Goal: Transaction & Acquisition: Book appointment/travel/reservation

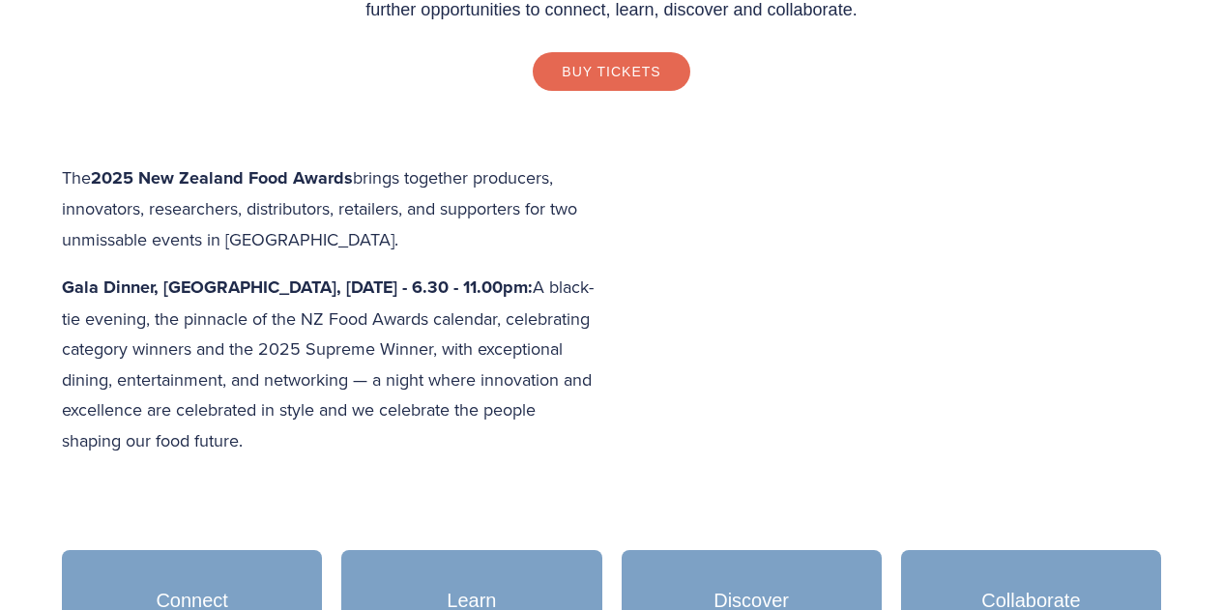
scroll to position [387, 0]
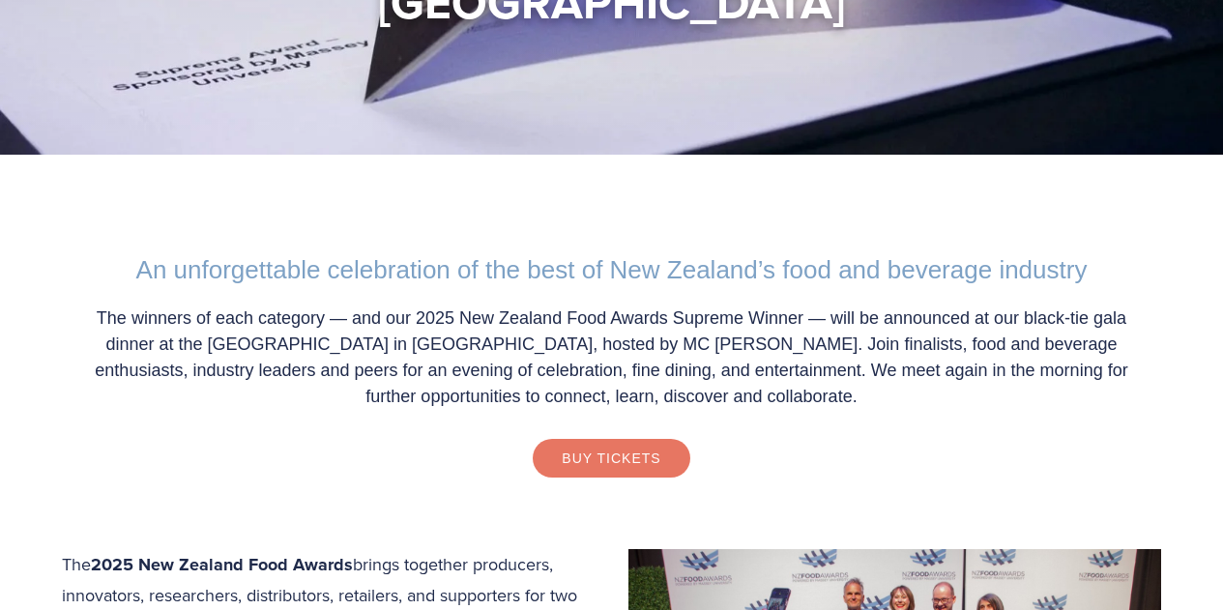
click at [655, 440] on link "Buy Tickets" at bounding box center [611, 458] width 157 height 39
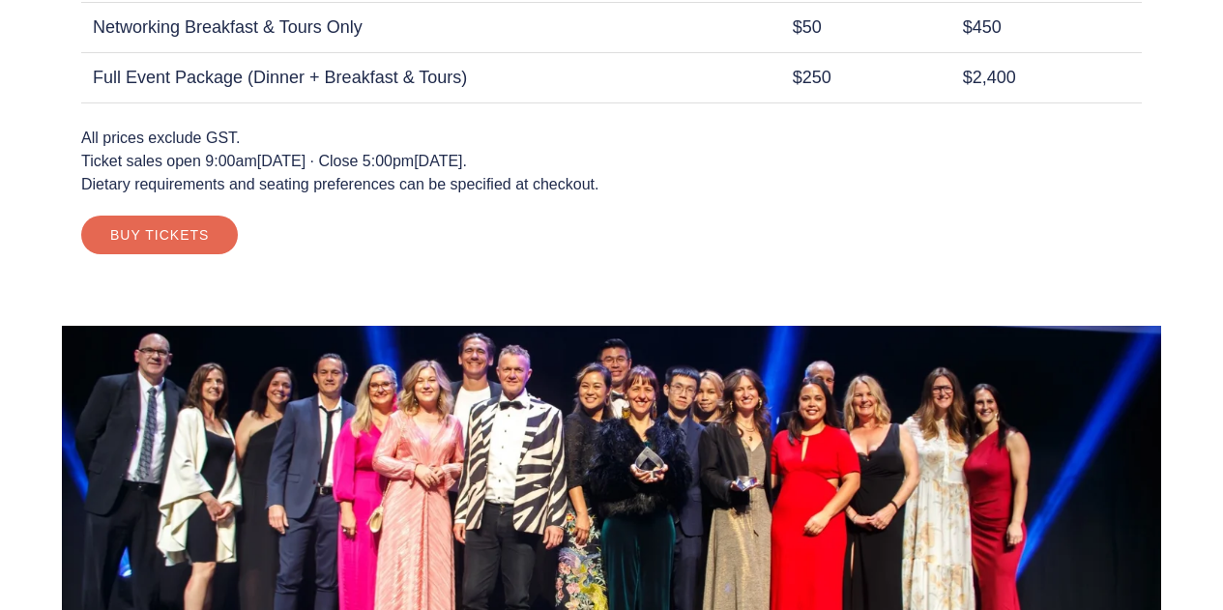
scroll to position [1837, 0]
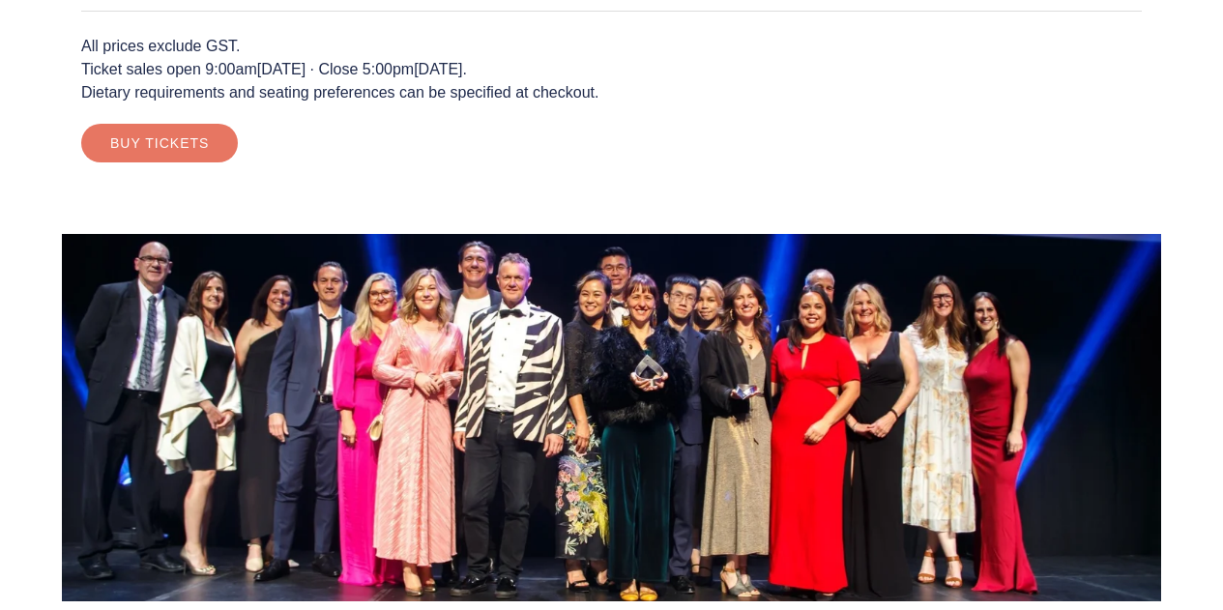
click at [118, 143] on link "Buy Tickets" at bounding box center [159, 143] width 157 height 39
click at [169, 143] on link "Buy Tickets" at bounding box center [159, 143] width 157 height 39
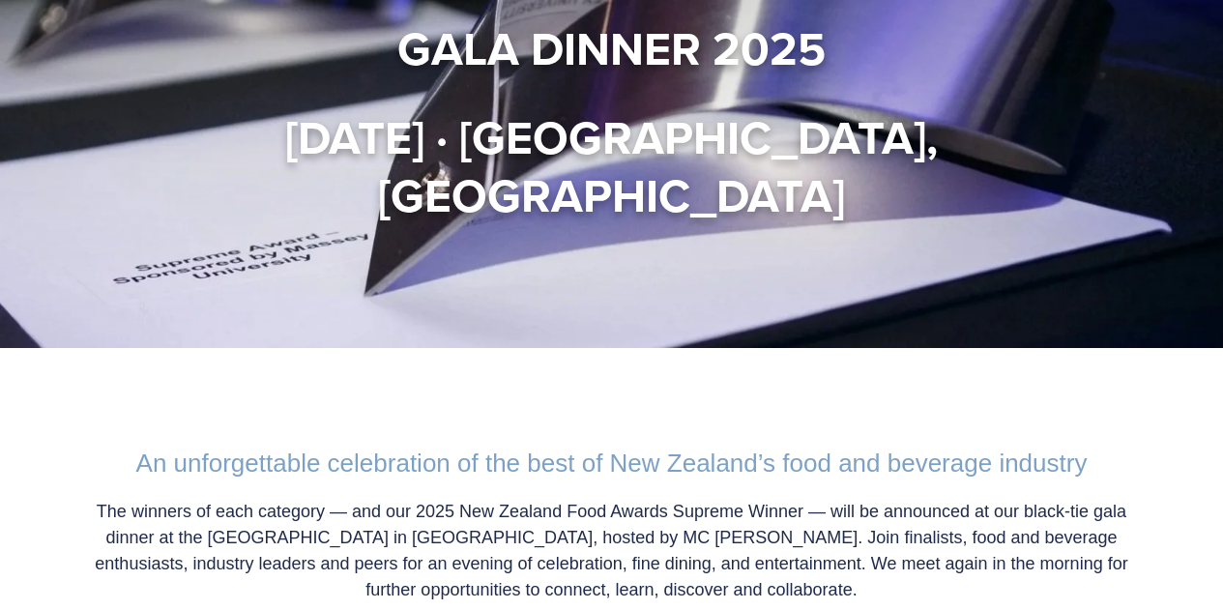
scroll to position [0, 0]
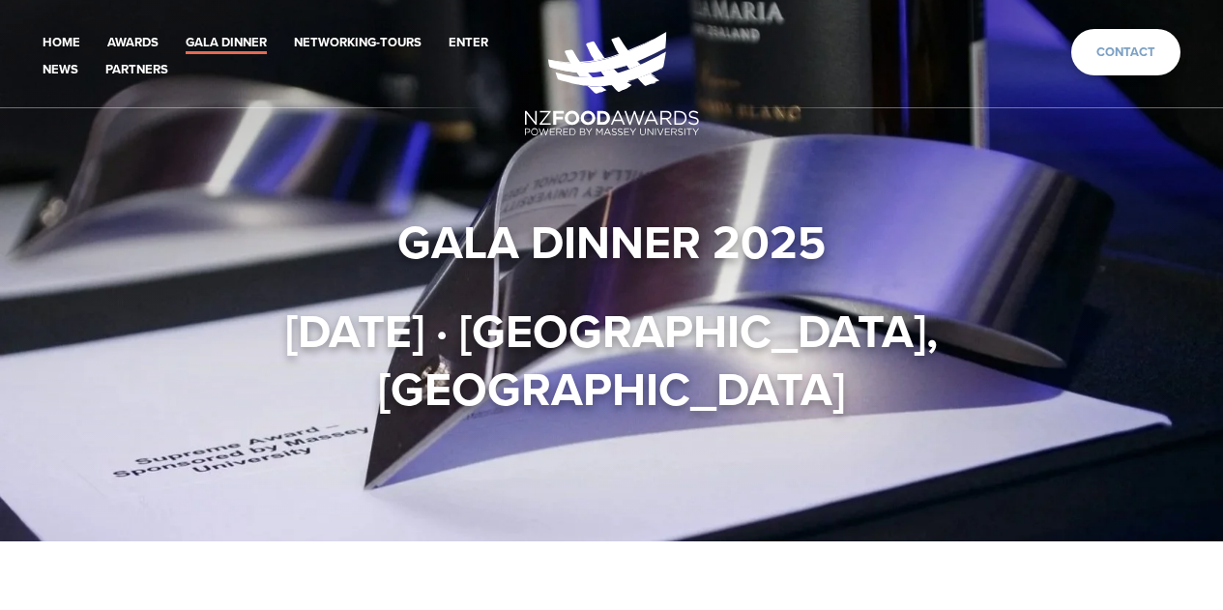
click at [1108, 46] on link "Contact" at bounding box center [1125, 52] width 109 height 47
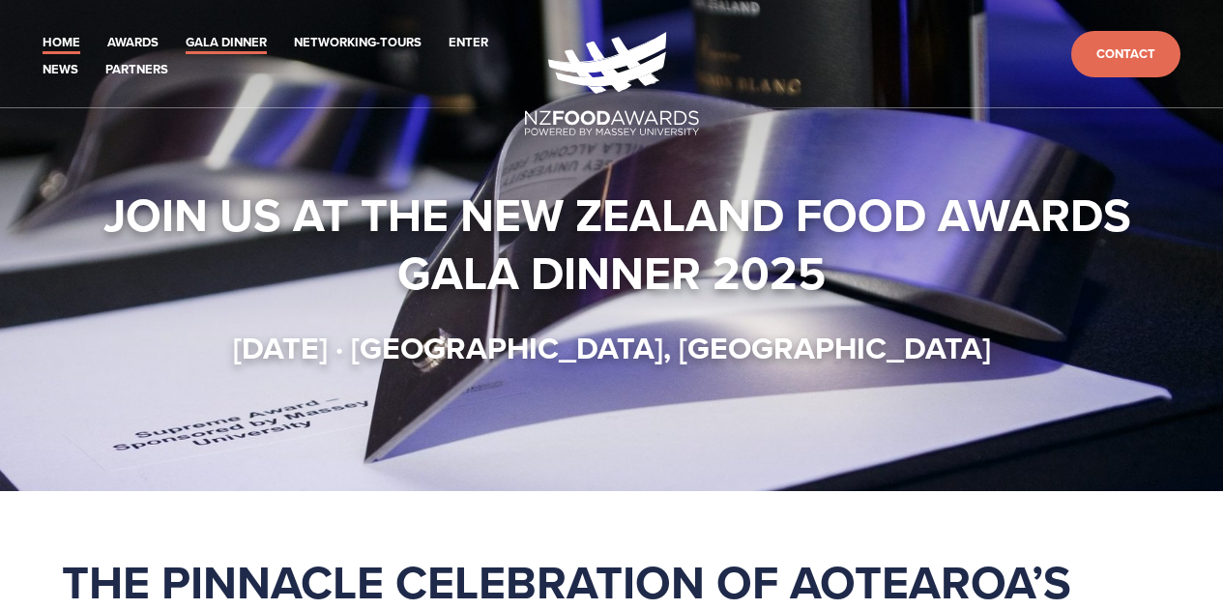
click at [214, 47] on link "Gala Dinner" at bounding box center [226, 43] width 81 height 22
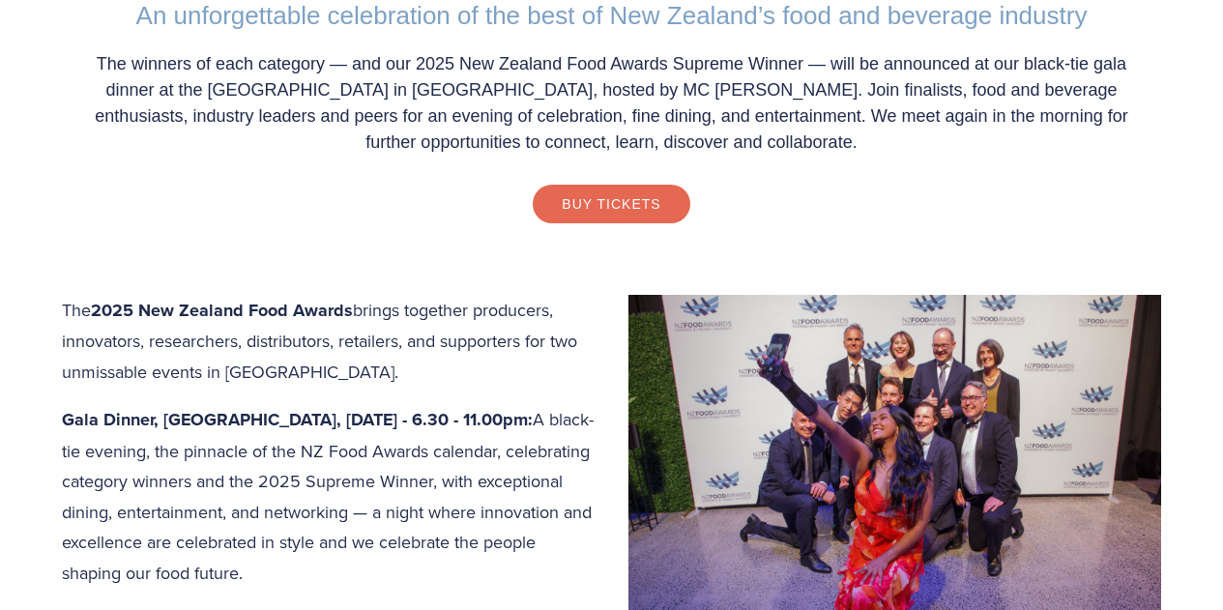
scroll to position [677, 0]
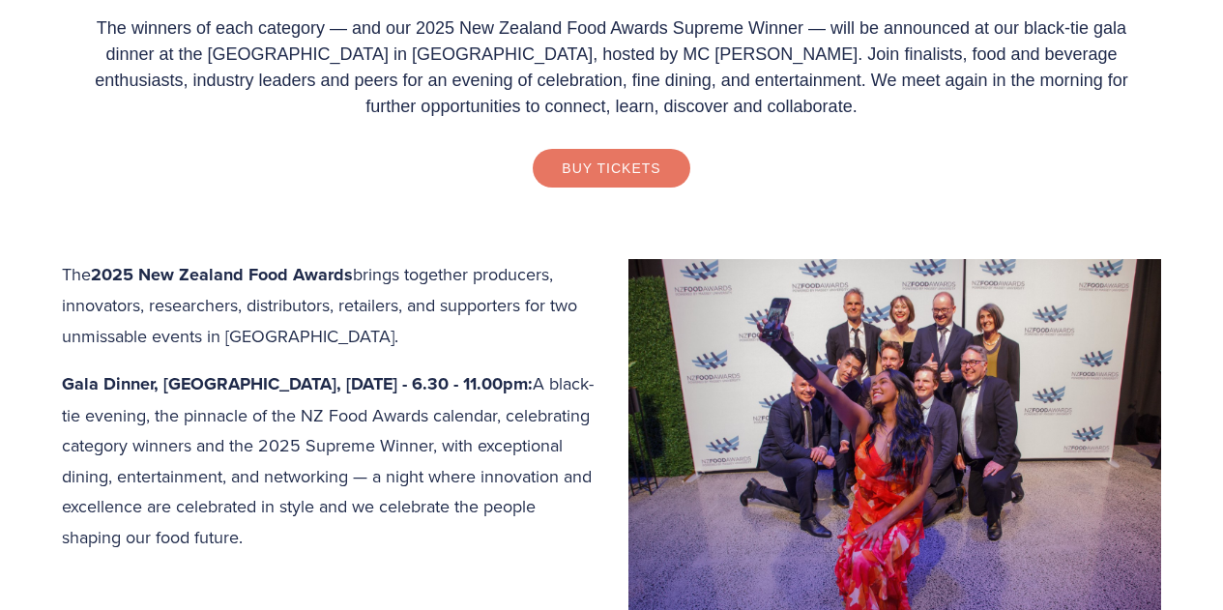
click at [576, 171] on link "Buy Tickets" at bounding box center [611, 168] width 157 height 39
click at [637, 167] on link "Buy Tickets" at bounding box center [611, 168] width 157 height 39
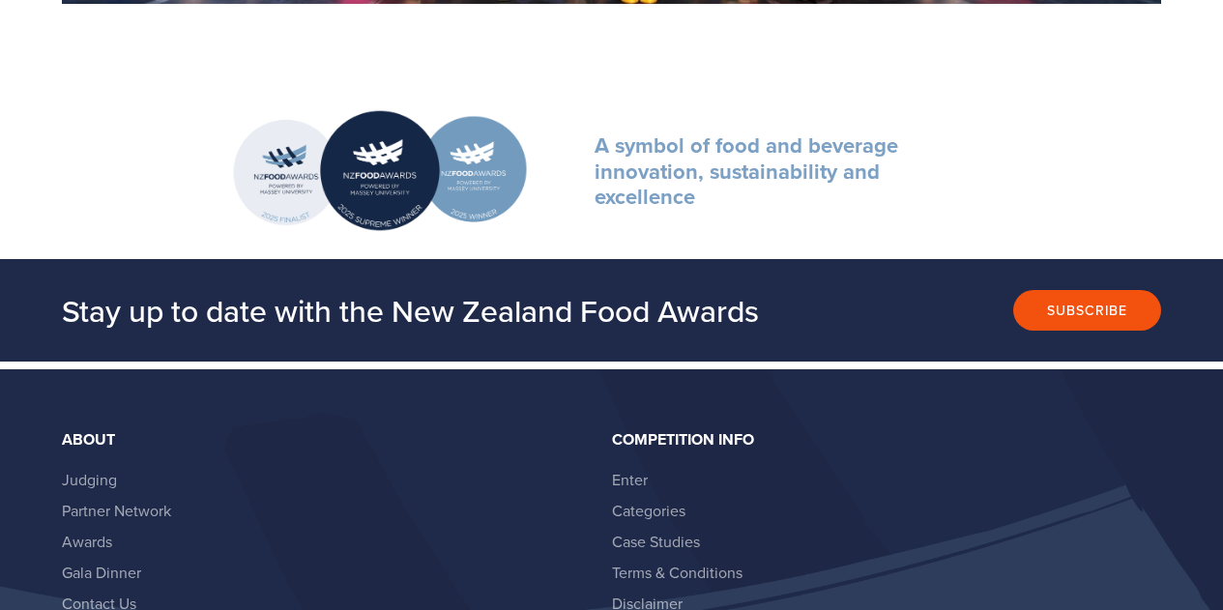
scroll to position [2514, 0]
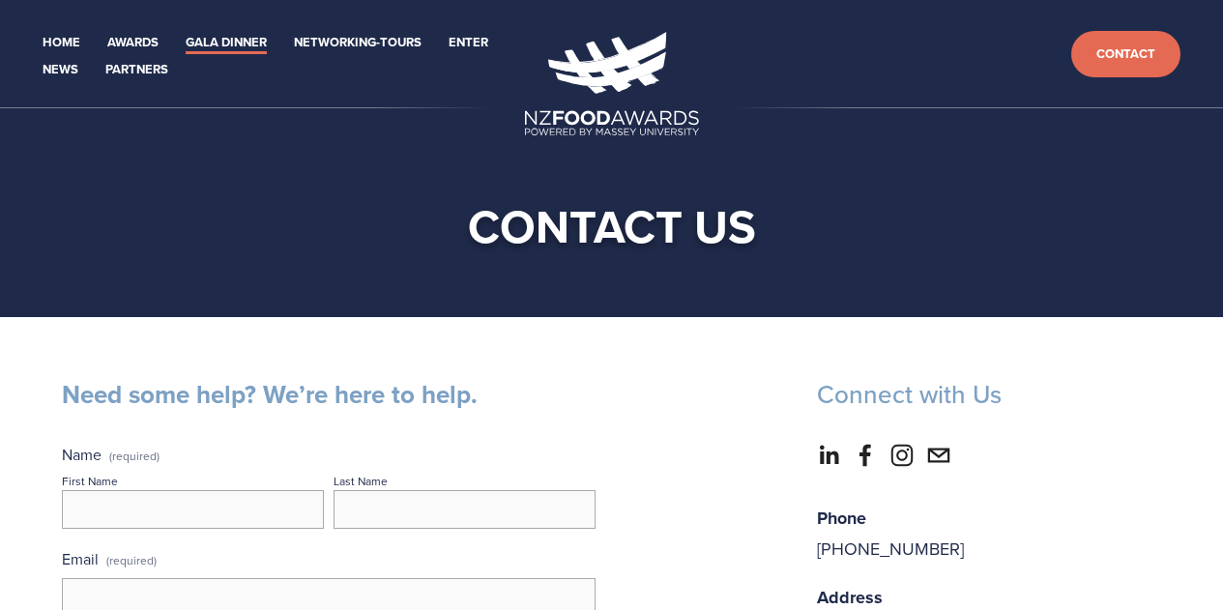
click at [210, 43] on link "Gala Dinner" at bounding box center [226, 43] width 81 height 22
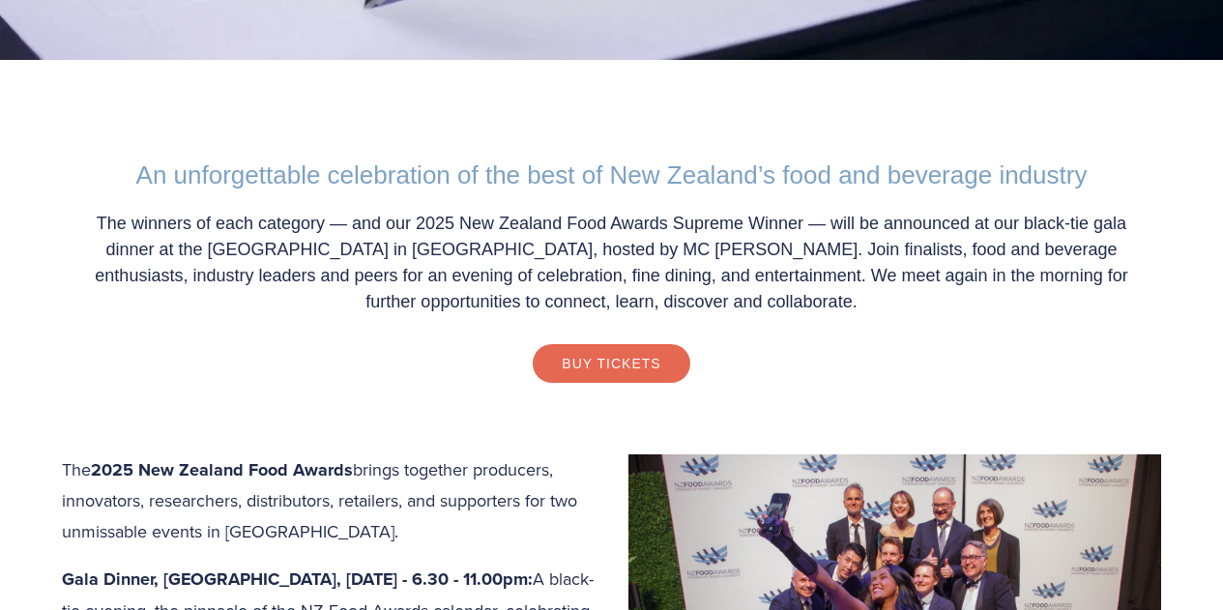
scroll to position [484, 0]
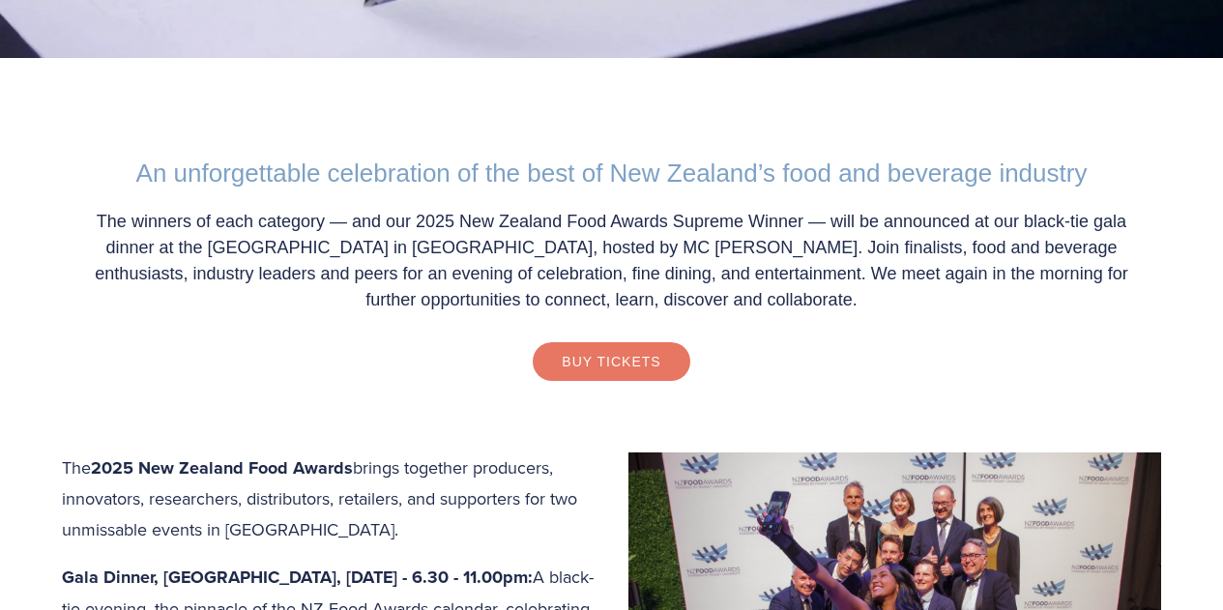
click at [594, 342] on link "Buy Tickets" at bounding box center [611, 361] width 157 height 39
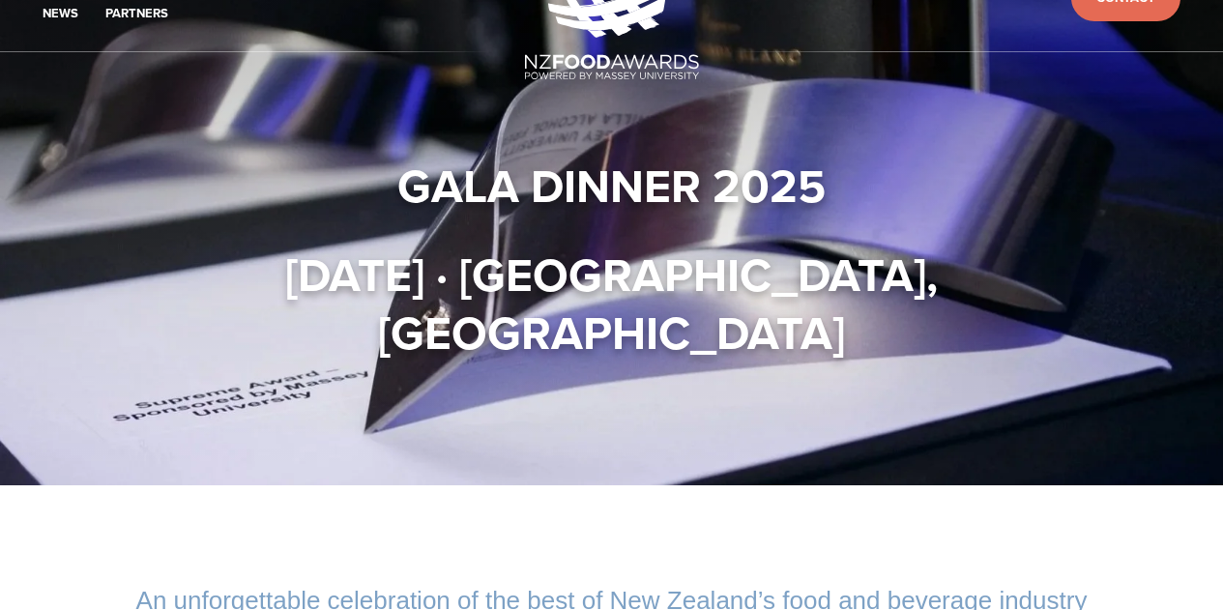
scroll to position [0, 0]
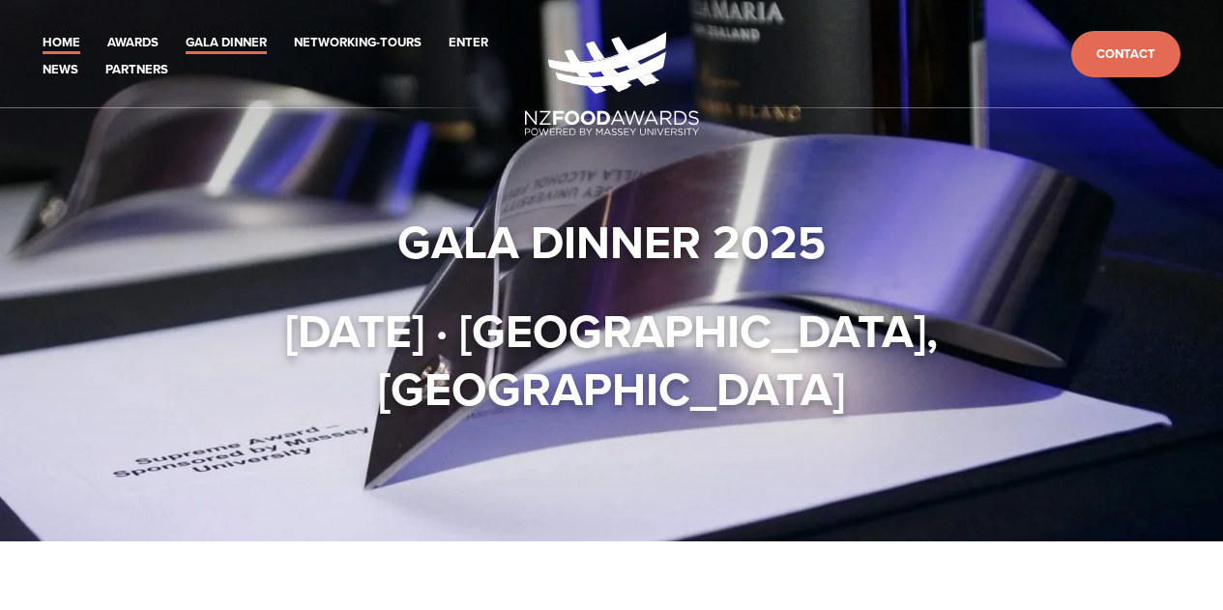
click at [60, 44] on link "Home" at bounding box center [62, 43] width 38 height 22
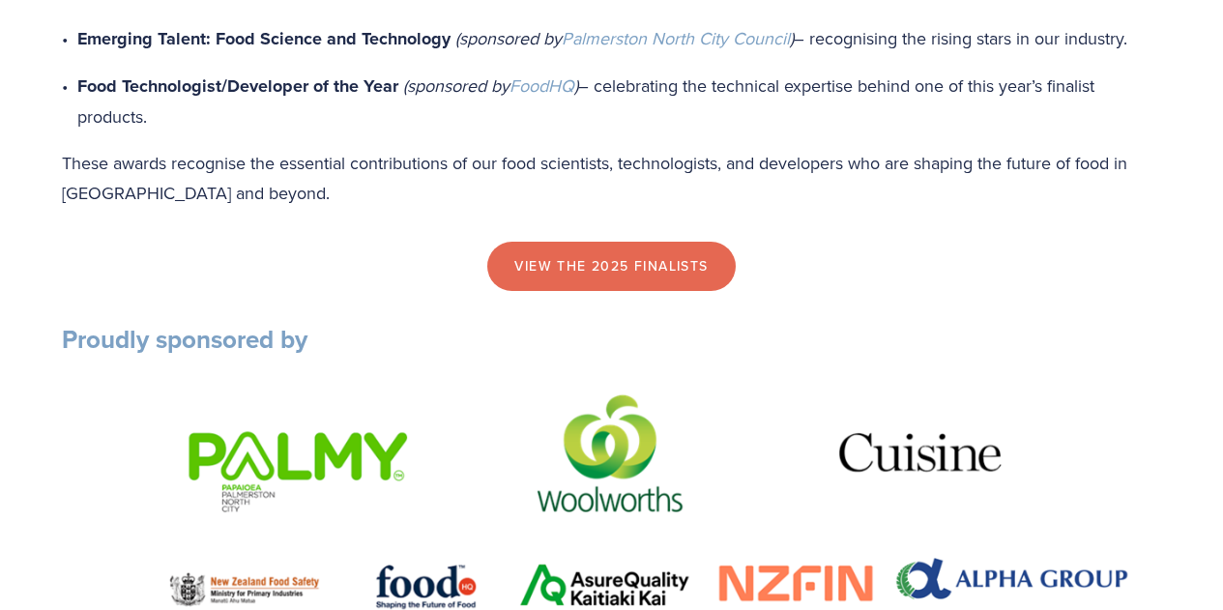
scroll to position [2031, 0]
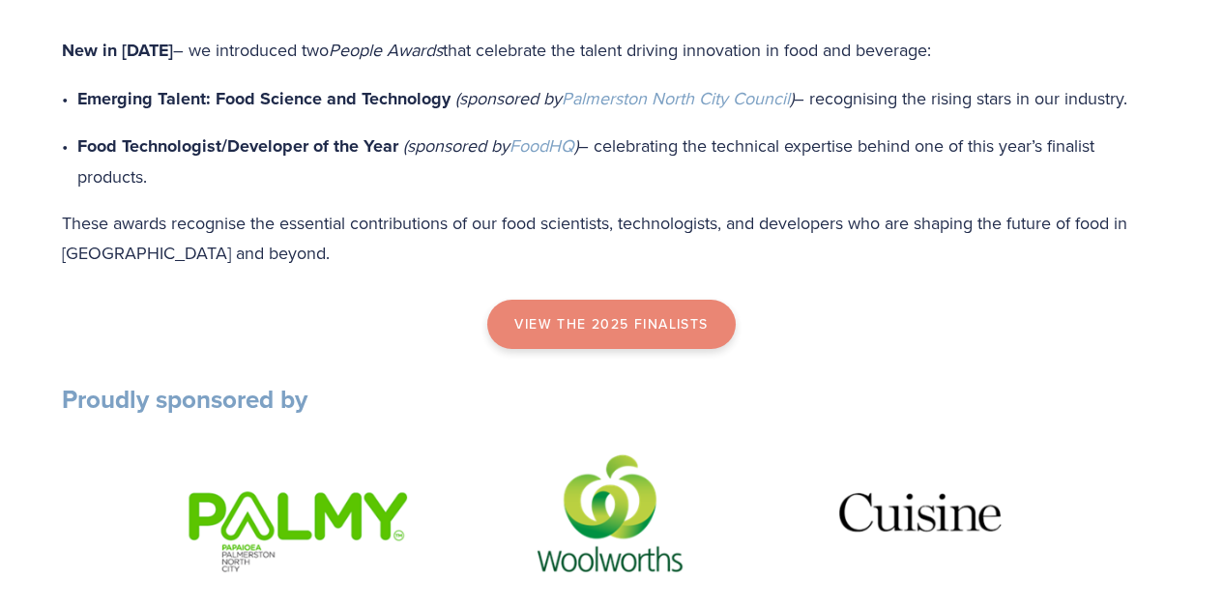
click at [665, 350] on link "view the 2025 finalists" at bounding box center [611, 325] width 248 height 50
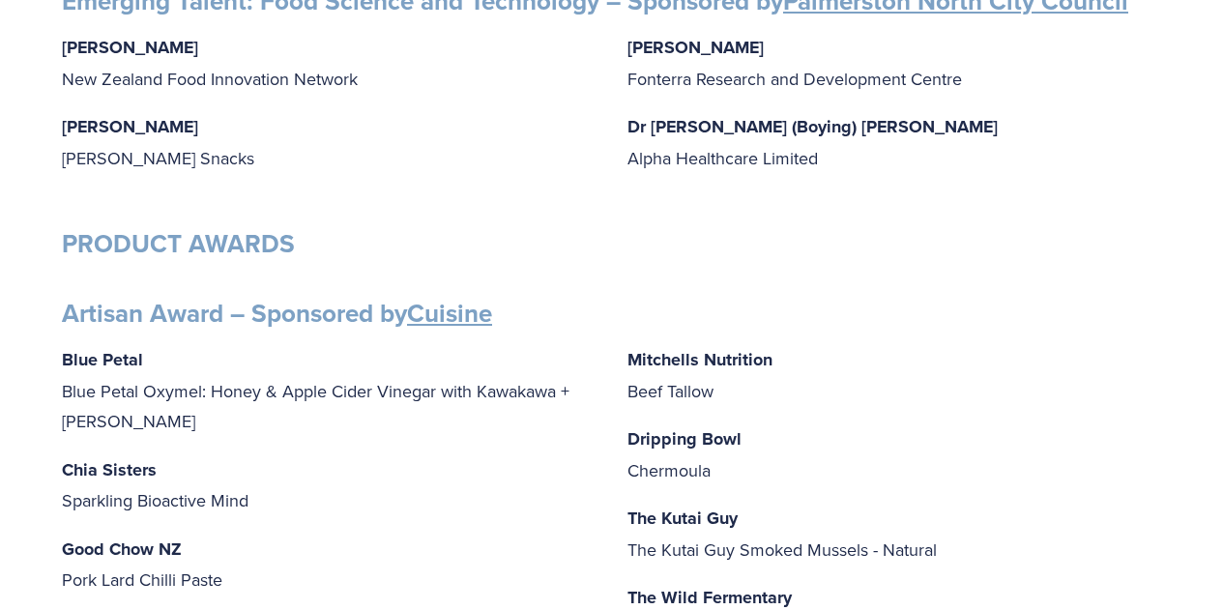
scroll to position [484, 0]
